Goal: Task Accomplishment & Management: Complete application form

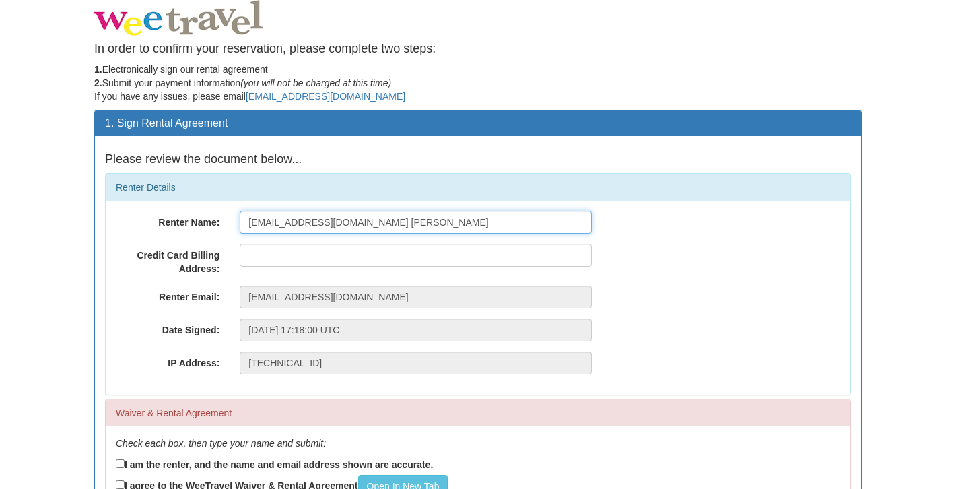
drag, startPoint x: 362, startPoint y: 223, endPoint x: 225, endPoint y: 223, distance: 136.6
click at [225, 223] on div "Renter Name: [EMAIL_ADDRESS][DOMAIN_NAME] [PERSON_NAME]" at bounding box center [478, 222] width 744 height 23
type input "[PERSON_NAME]"
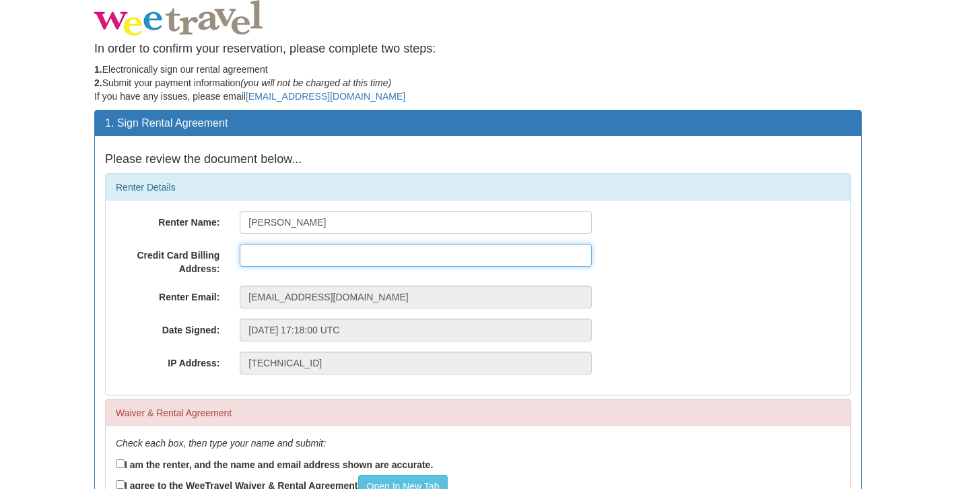
click at [282, 253] on input "text" at bounding box center [416, 255] width 352 height 23
type input "[STREET_ADDRESS]"
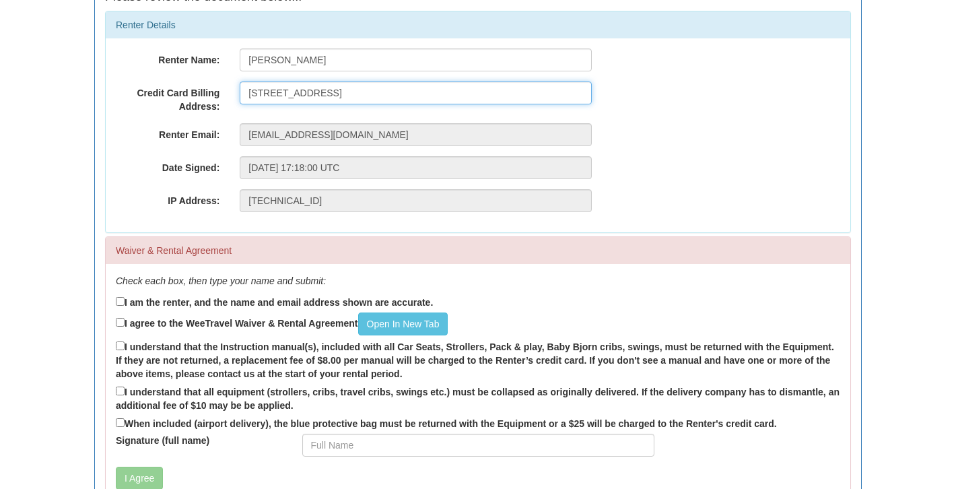
scroll to position [171, 0]
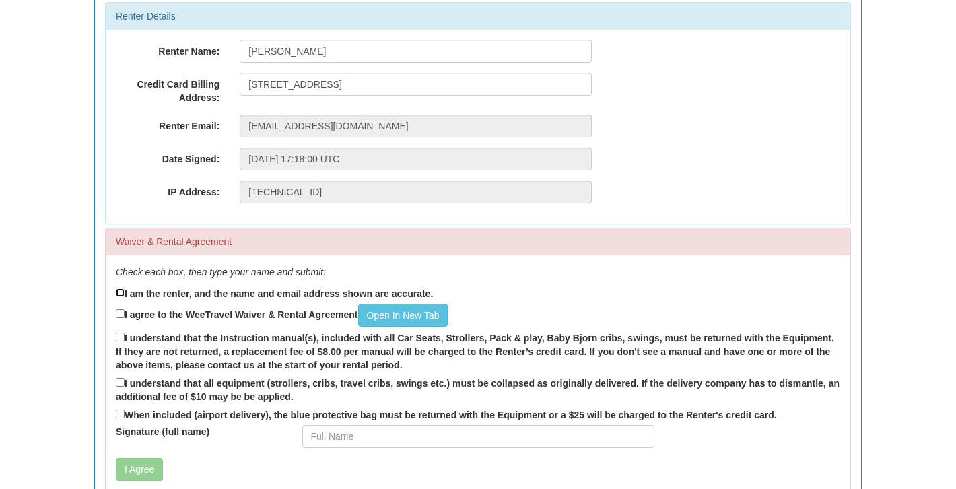
click at [116, 291] on input "I am the renter, and the name and email address shown are accurate." at bounding box center [120, 292] width 9 height 9
checkbox input "true"
click at [119, 314] on input "I agree to the WeeTravel Waiver & Rental Agreement Open In [GEOGRAPHIC_DATA]" at bounding box center [120, 313] width 9 height 9
checkbox input "true"
click at [119, 338] on input "I understand that the Instruction manual(s), included with all Car Seats, Strol…" at bounding box center [120, 336] width 9 height 9
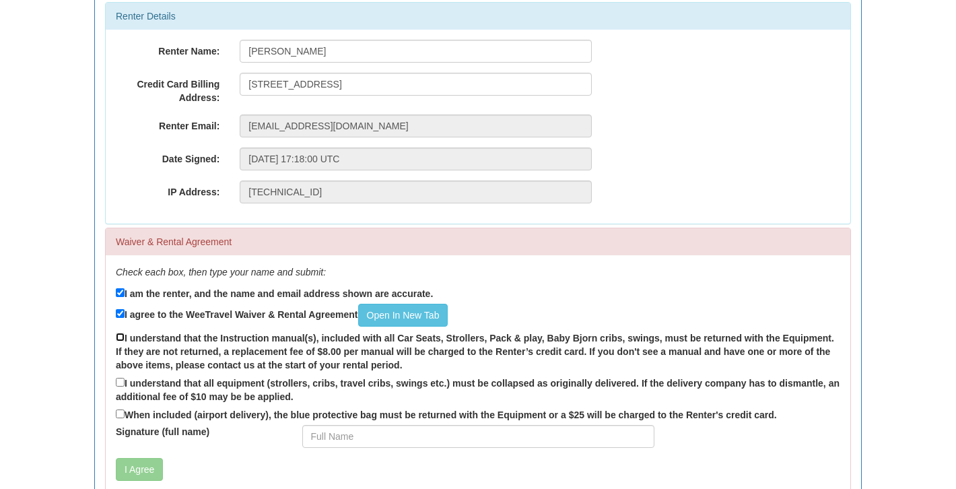
checkbox input "true"
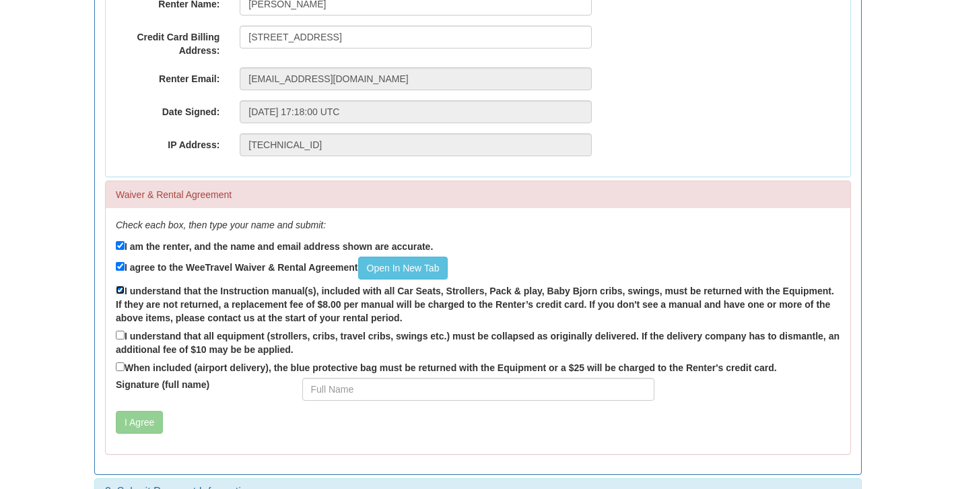
scroll to position [231, 0]
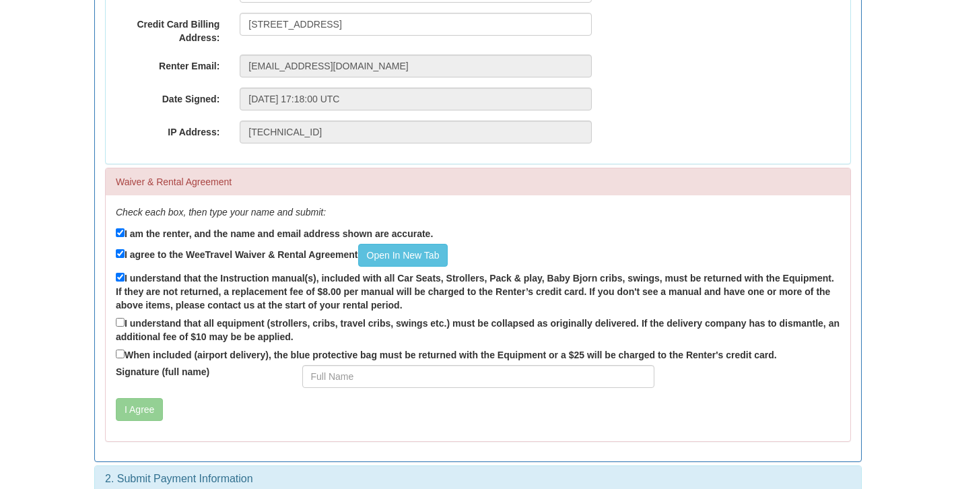
click at [120, 327] on label "I understand that all equipment (strollers, cribs, travel cribs, swings etc.) m…" at bounding box center [478, 329] width 724 height 28
click at [120, 326] on input "I understand that all equipment (strollers, cribs, travel cribs, swings etc.) m…" at bounding box center [120, 322] width 9 height 9
checkbox input "true"
click at [120, 354] on input "When included (airport delivery), the blue protective bag must be returned with…" at bounding box center [120, 353] width 9 height 9
checkbox input "true"
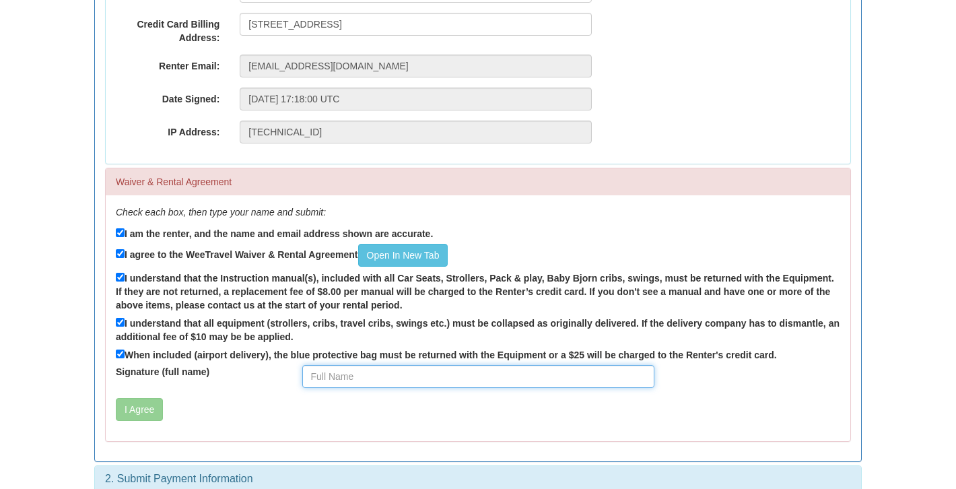
click at [376, 376] on input "Signature (full name)" at bounding box center [478, 376] width 352 height 23
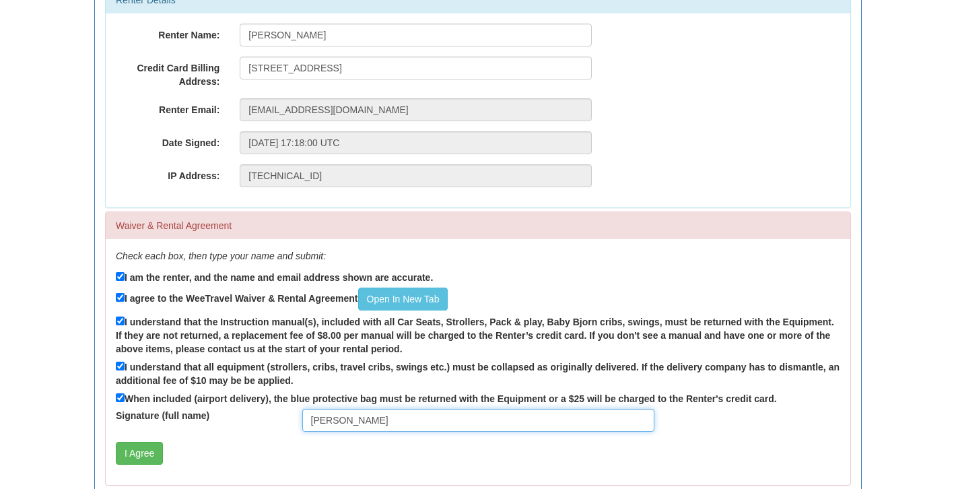
scroll to position [248, 0]
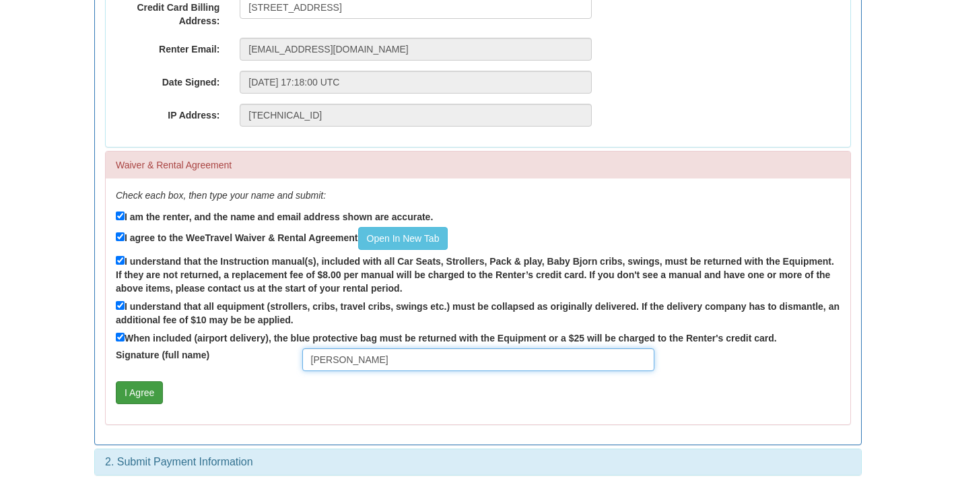
type input "[PERSON_NAME]"
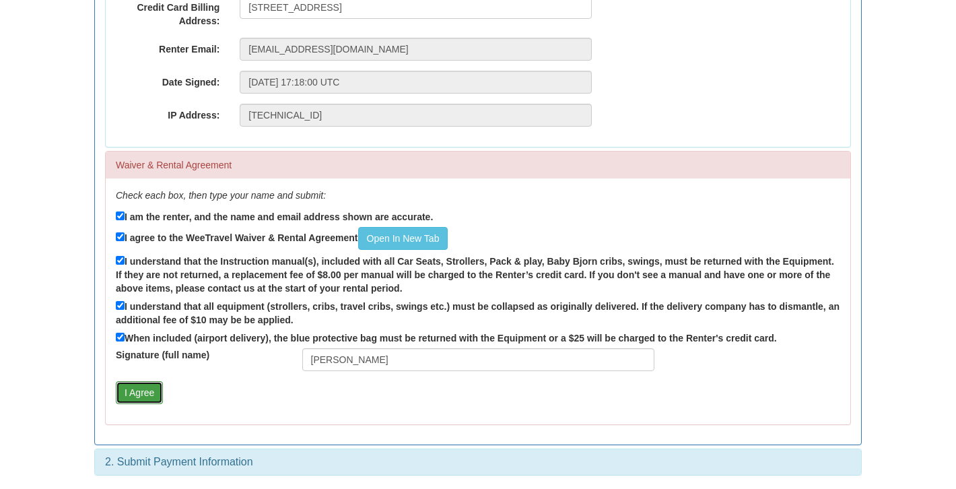
click at [147, 395] on button "I Agree" at bounding box center [139, 392] width 47 height 23
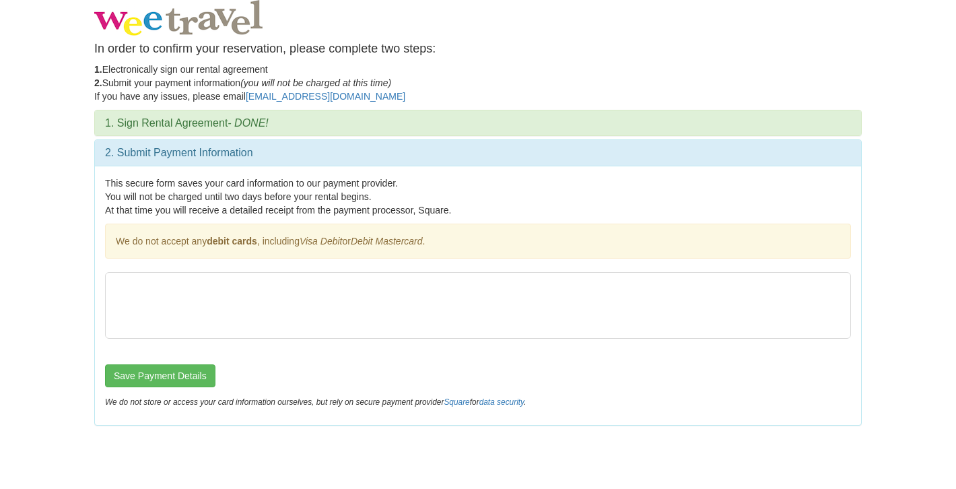
scroll to position [0, 0]
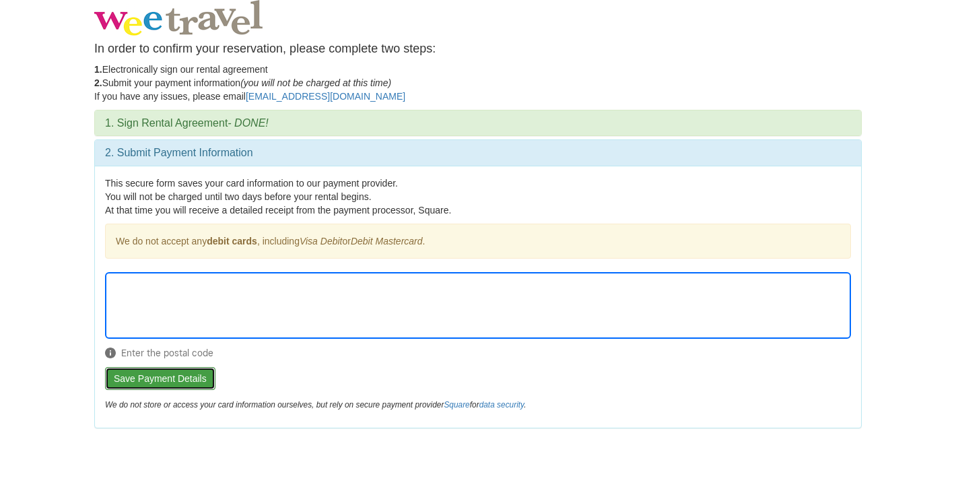
click at [190, 376] on button "Save Payment Details" at bounding box center [160, 378] width 110 height 23
